Goal: Information Seeking & Learning: Learn about a topic

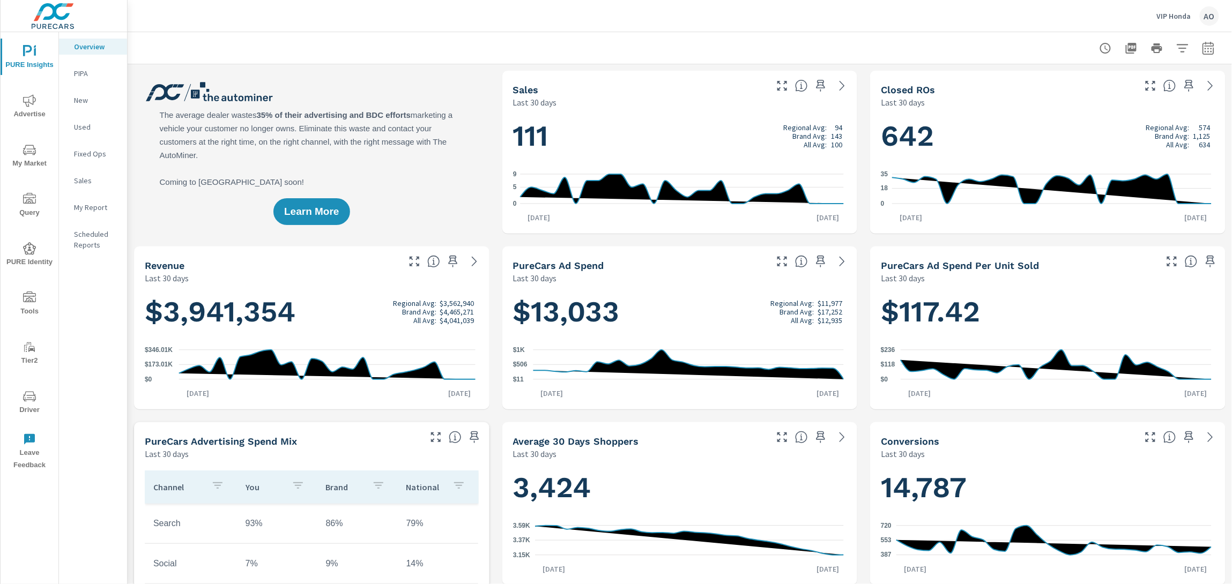
click at [35, 160] on span "My Market" at bounding box center [29, 157] width 51 height 26
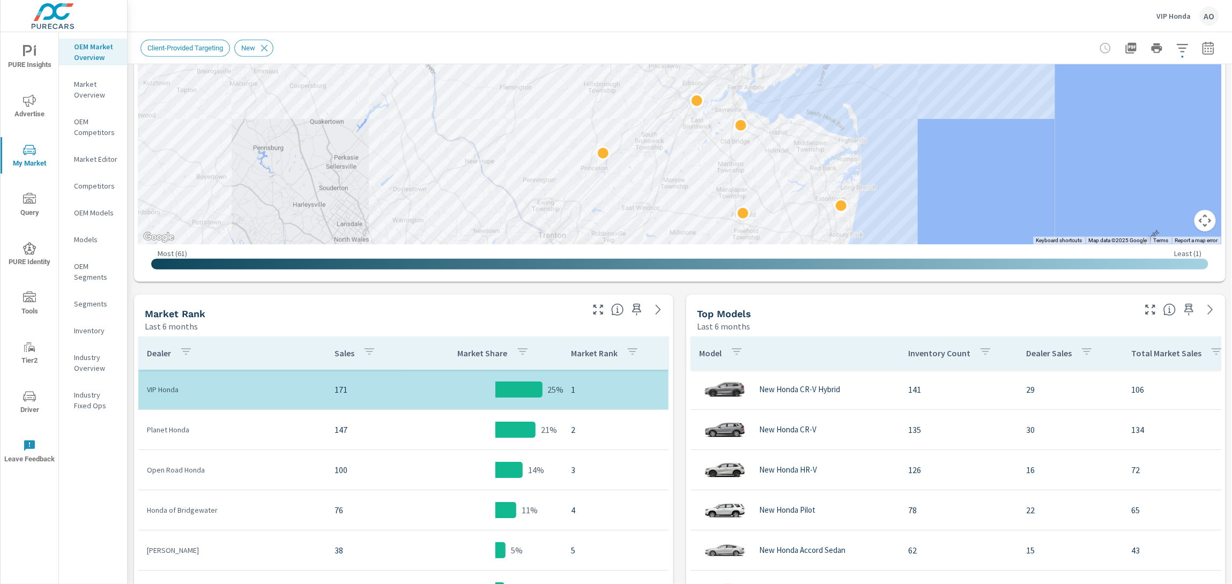
click at [591, 400] on td "1" at bounding box center [615, 390] width 106 height 30
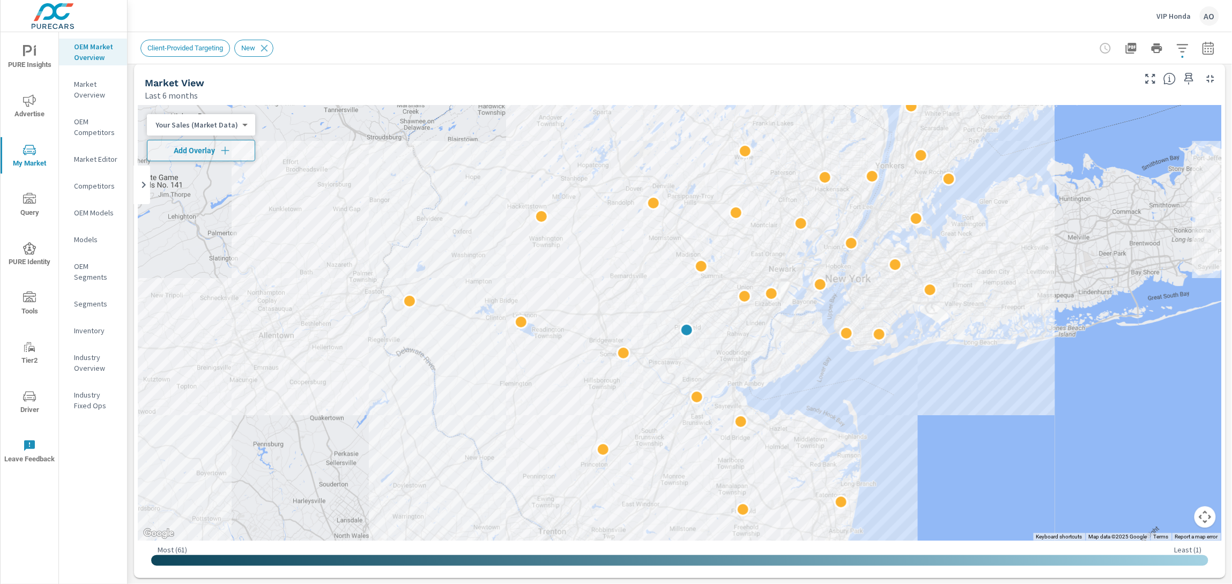
click at [178, 91] on p "Last 6 months" at bounding box center [171, 95] width 53 height 13
click at [214, 126] on body "PURE Insights Advertise My Market Query PURE Identity Tools Tier2 Driver Leave …" at bounding box center [616, 292] width 1232 height 584
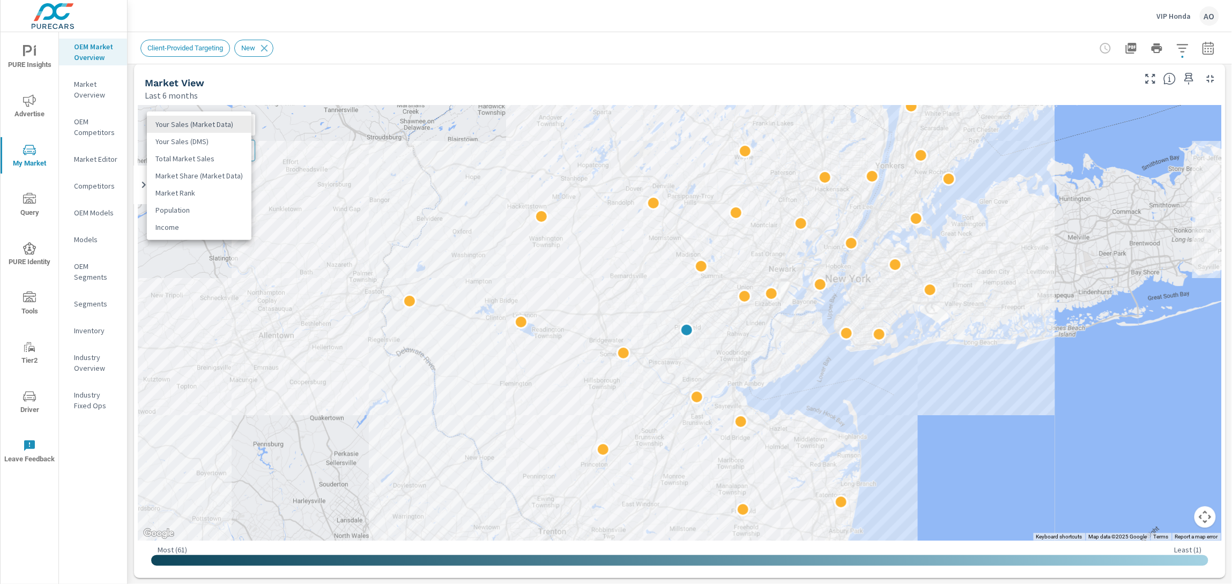
click at [314, 72] on div at bounding box center [616, 292] width 1232 height 584
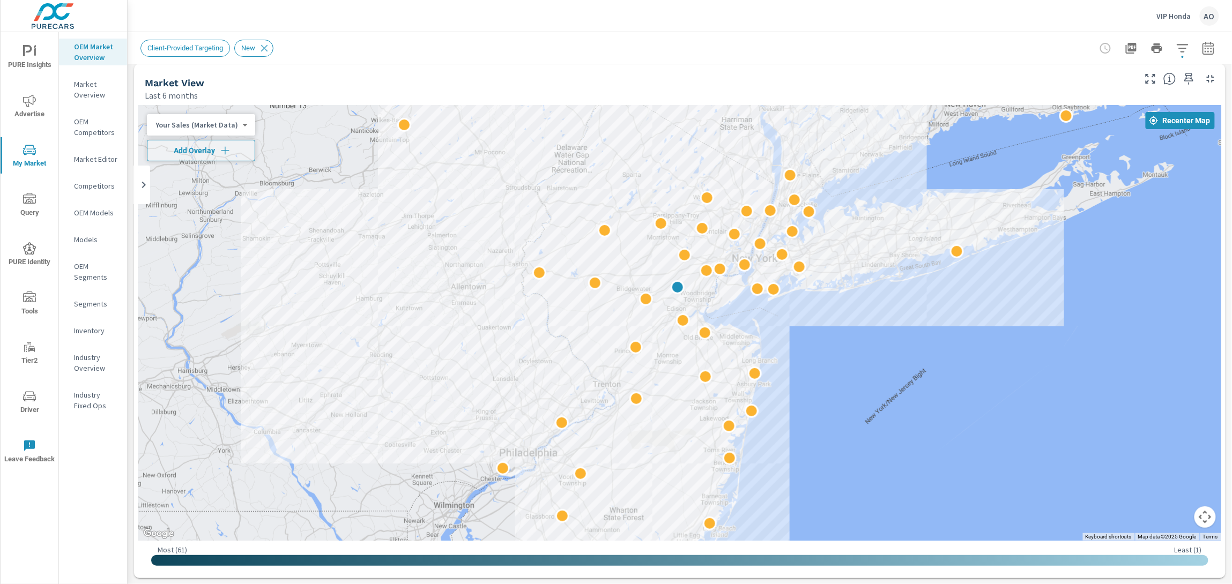
drag, startPoint x: 1017, startPoint y: 548, endPoint x: 989, endPoint y: 383, distance: 167.5
click at [989, 383] on div "← Move left → Move right ↑ Move up ↓ Move down + Zoom in - Zoom out Home Jump l…" at bounding box center [679, 340] width 1083 height 468
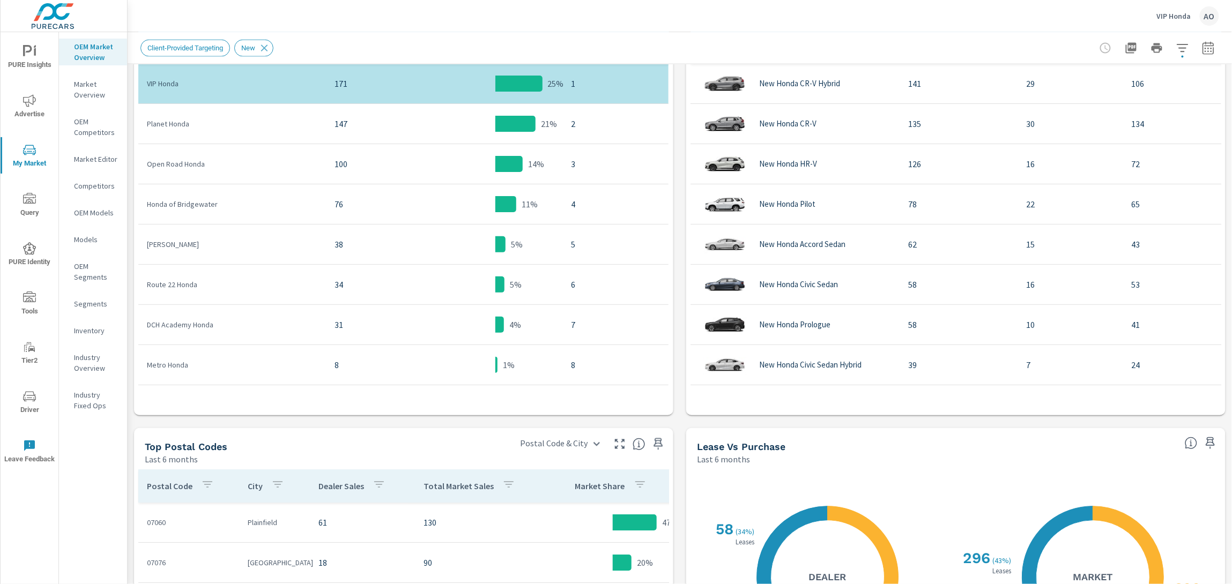
scroll to position [464, 0]
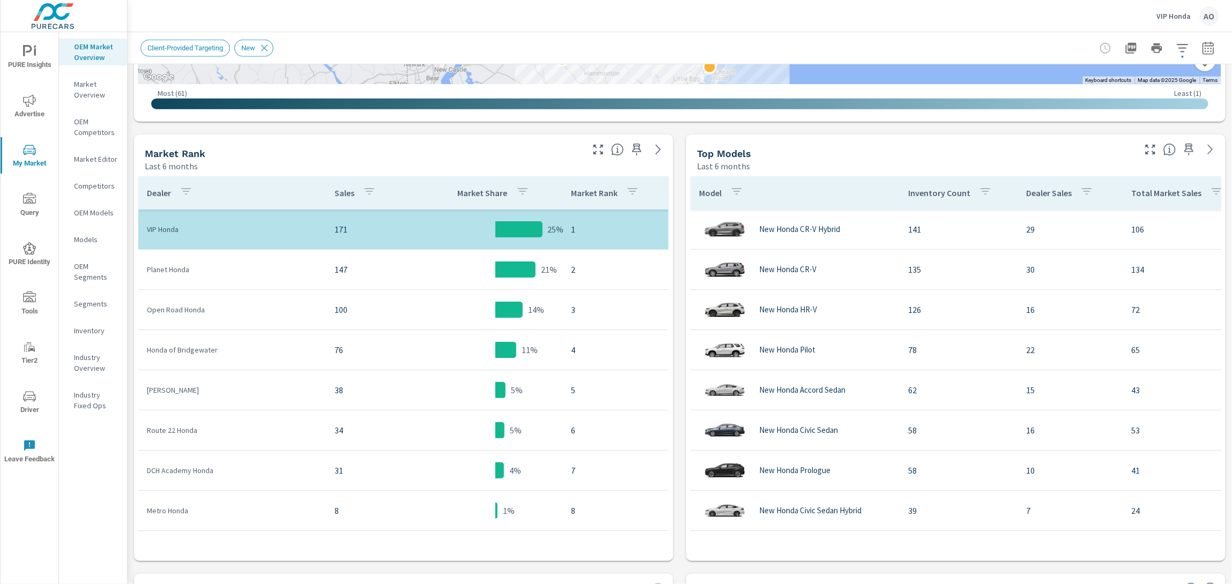
click at [306, 264] on p "Planet Honda" at bounding box center [232, 269] width 170 height 11
click at [338, 271] on p "147" at bounding box center [376, 269] width 85 height 13
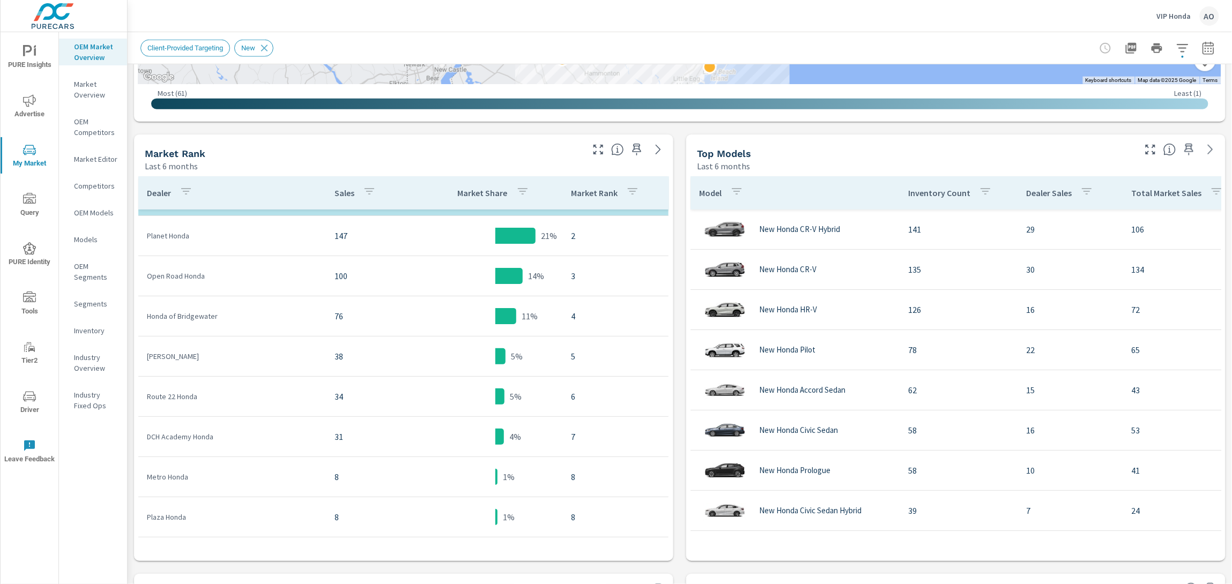
scroll to position [51, 0]
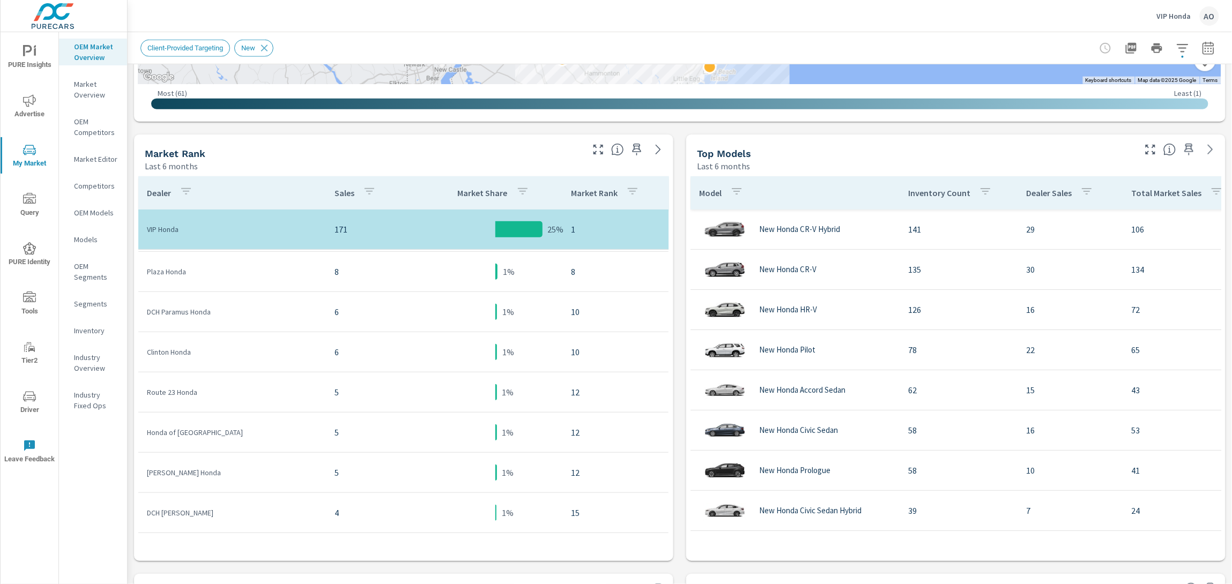
scroll to position [390, 0]
